Goal: Transaction & Acquisition: Purchase product/service

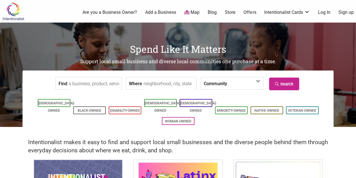
click at [340, 134] on div "Intentionalist makes it easy to find and support local small businesses and the…" at bounding box center [178, 143] width 356 height 32
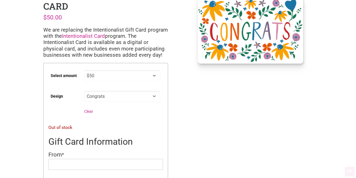
scroll to position [40, 0]
click at [149, 75] on select "Choose an option $5 $10 $15 $20 $25 $50 $100 $150 $200 $500" at bounding box center [122, 75] width 76 height 11
click at [84, 70] on select "Choose an option $5 $10 $15 $20 $25 $50 $100 $150 $200 $500" at bounding box center [122, 75] width 76 height 11
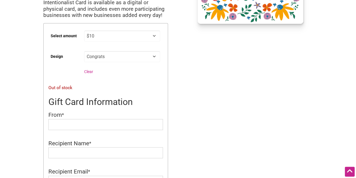
scroll to position [85, 0]
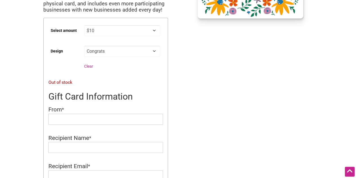
click at [138, 32] on select "Choose an option $5 $10 $15 $20 $25 $50 $100 $150 $200 $500" at bounding box center [122, 30] width 76 height 11
click at [84, 25] on select "Choose an option $5 $10 $15 $20 $25 $50 $100 $150 $200 $500" at bounding box center [122, 30] width 76 height 11
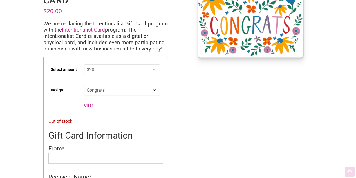
scroll to position [46, 0]
click at [131, 71] on select "Choose an option $5 $10 $15 $20 $25 $50 $100 $150 $200 $500" at bounding box center [122, 69] width 76 height 11
click at [84, 64] on select "Choose an option $5 $10 $15 $20 $25 $50 $100 $150 $200 $500" at bounding box center [122, 69] width 76 height 11
click at [132, 73] on select "Choose an option $5 $10 $15 $20 $25 $50 $100 $150 $200 $500" at bounding box center [122, 69] width 76 height 11
select select "$10"
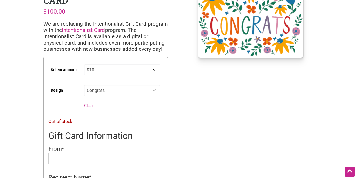
click at [84, 64] on select "Choose an option $5 $10 $15 $20 $25 $50 $100 $150 $200 $500" at bounding box center [122, 69] width 76 height 11
click at [144, 91] on select "Choose an option Thank You Warm Wishes Coffee Cups Hearts Original Logo Happy B…" at bounding box center [122, 90] width 76 height 11
click at [84, 85] on select "Choose an option Thank You Warm Wishes Coffee Cups Hearts Original Logo Happy B…" at bounding box center [122, 90] width 76 height 11
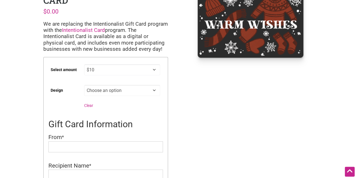
click at [140, 88] on select "Choose an option Thank You Warm Wishes Coffee Cups Hearts Original Logo Happy B…" at bounding box center [122, 90] width 76 height 11
click at [84, 85] on select "Choose an option Thank You Warm Wishes Coffee Cups Hearts Original Logo Happy B…" at bounding box center [122, 90] width 76 height 11
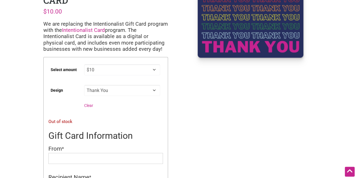
click at [137, 88] on select "Choose an option Thank You Warm Wishes Coffee Cups Hearts Original Logo Happy B…" at bounding box center [122, 90] width 76 height 11
click at [84, 85] on select "Choose an option Thank You Warm Wishes Coffee Cups Hearts Original Logo Happy B…" at bounding box center [122, 90] width 76 height 11
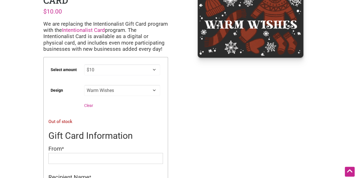
click at [143, 91] on select "Choose an option Thank You Warm Wishes Coffee Cups Hearts Original Logo Happy B…" at bounding box center [122, 90] width 76 height 11
click at [84, 85] on select "Choose an option Thank You Warm Wishes Coffee Cups Hearts Original Logo Happy B…" at bounding box center [122, 90] width 76 height 11
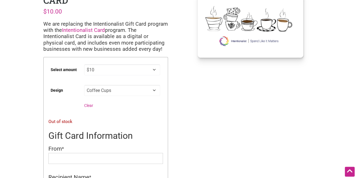
click at [144, 89] on select "Choose an option Thank You Warm Wishes Coffee Cups Hearts Original Logo Happy B…" at bounding box center [122, 90] width 76 height 11
click at [84, 85] on select "Choose an option Thank You Warm Wishes Coffee Cups Hearts Original Logo Happy B…" at bounding box center [122, 90] width 76 height 11
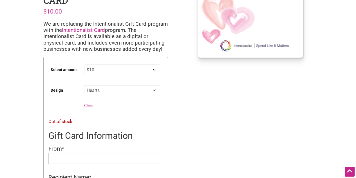
click at [137, 90] on select "Choose an option Thank You Warm Wishes Coffee Cups Hearts Original Logo Happy B…" at bounding box center [122, 90] width 76 height 11
click at [84, 85] on select "Choose an option Thank You Warm Wishes Coffee Cups Hearts Original Logo Happy B…" at bounding box center [122, 90] width 76 height 11
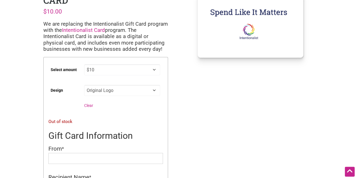
click at [140, 91] on select "Choose an option Thank You Warm Wishes Coffee Cups Hearts Original Logo Happy B…" at bounding box center [122, 90] width 76 height 11
click at [84, 85] on select "Choose an option Thank You Warm Wishes Coffee Cups Hearts Original Logo Happy B…" at bounding box center [122, 90] width 76 height 11
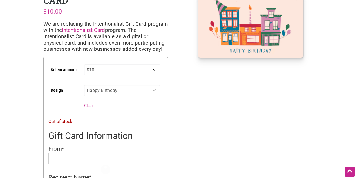
click at [140, 91] on select "Choose an option Thank You Warm Wishes Coffee Cups Hearts Original Logo Happy B…" at bounding box center [122, 90] width 76 height 11
select select "Congrats"
click at [84, 85] on select "Choose an option Thank You Warm Wishes Coffee Cups Hearts Original Logo Happy B…" at bounding box center [122, 90] width 76 height 11
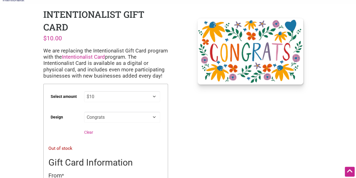
scroll to position [0, 0]
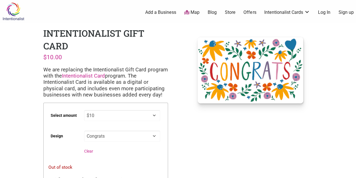
click at [97, 74] on link "Intentionalist Card" at bounding box center [83, 76] width 43 height 6
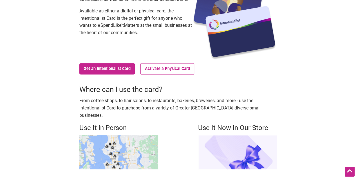
scroll to position [80, 0]
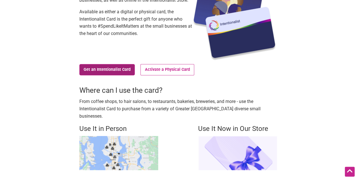
click at [89, 66] on link "Get an Intentionalist Card" at bounding box center [107, 69] width 56 height 11
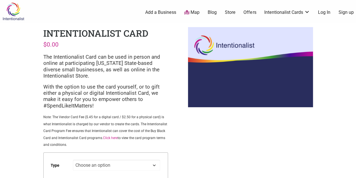
click at [169, 121] on div "Intentionalist Card $ 0.00 The Intentionalist Card can be used in person and on…" at bounding box center [106, 152] width 134 height 258
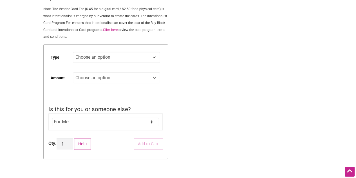
scroll to position [107, 0]
click at [99, 12] on p "Note: The Vendor Card Fee ($.45 for a digital card / $2.50 for a physical card)…" at bounding box center [105, 23] width 125 height 34
click at [192, 99] on div "Intentionalist Spend like it matters 0 Add a Business Map Blog Store Offers Int…" at bounding box center [178, 109] width 356 height 432
click at [192, 97] on div "Intentionalist Spend like it matters 0 Add a Business Map Blog Store Offers Int…" at bounding box center [178, 109] width 356 height 432
click at [139, 59] on select "Choose an option Digital Physical" at bounding box center [116, 57] width 87 height 11
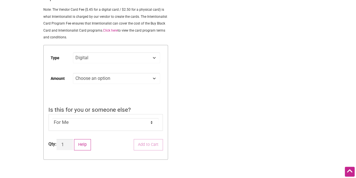
click at [73, 53] on select "Choose an option Digital Physical" at bounding box center [116, 57] width 87 height 11
select select "Digital"
click at [136, 80] on select "Choose an option Custom 25 50 100 150 200 250 500" at bounding box center [116, 78] width 87 height 11
select select "Custom"
click at [73, 74] on select "Choose an option Custom 25 50 100 150 200 250 500" at bounding box center [116, 78] width 87 height 11
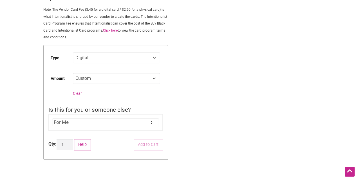
select select "Digital"
select select "Custom"
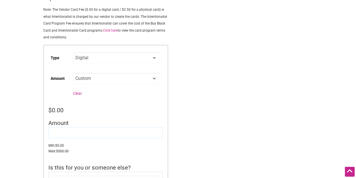
click at [85, 136] on input "Amount" at bounding box center [105, 132] width 115 height 11
type input "10.00"
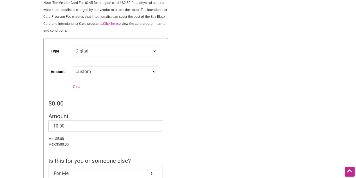
scroll to position [117, 0]
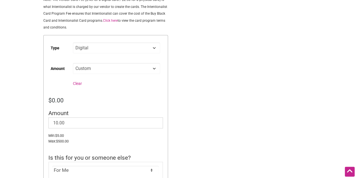
click at [179, 106] on div "Intentionalist Spend like it matters 0 Add a Business Map Blog Store Offers Int…" at bounding box center [178, 127] width 356 height 489
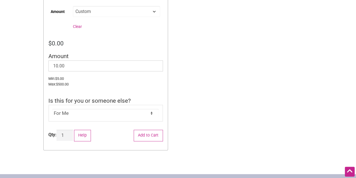
scroll to position [191, 0]
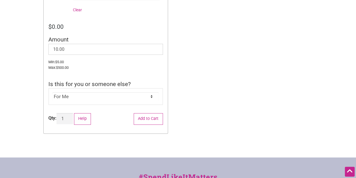
click at [132, 101] on select "For Me For Someone Else" at bounding box center [105, 96] width 106 height 8
select select "For Someone Else"
click at [52, 93] on select "For Me For Someone Else" at bounding box center [105, 96] width 106 height 8
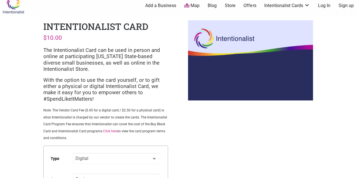
scroll to position [8, 0]
